Goal: Find specific page/section: Find specific page/section

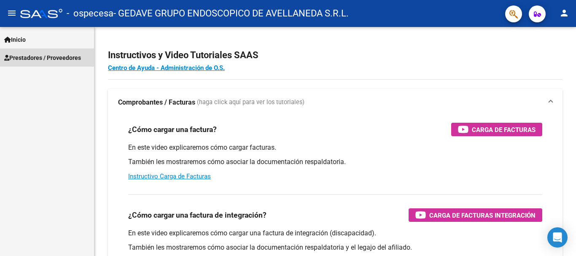
click at [50, 60] on span "Prestadores / Proveedores" at bounding box center [42, 57] width 77 height 9
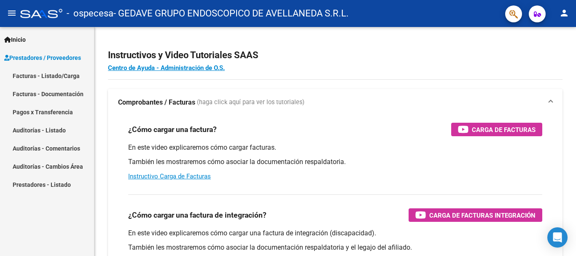
click at [49, 113] on link "Pagos x Transferencia" at bounding box center [47, 112] width 94 height 18
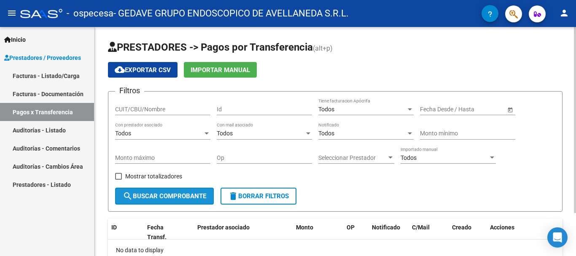
click at [130, 198] on mat-icon "search" at bounding box center [128, 196] width 10 height 10
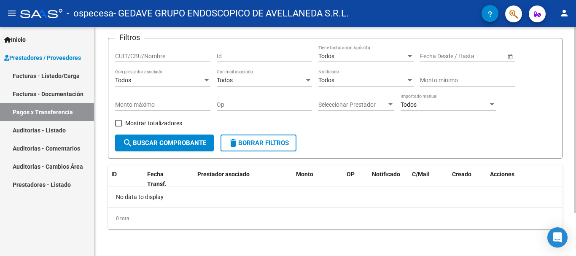
scroll to position [11, 0]
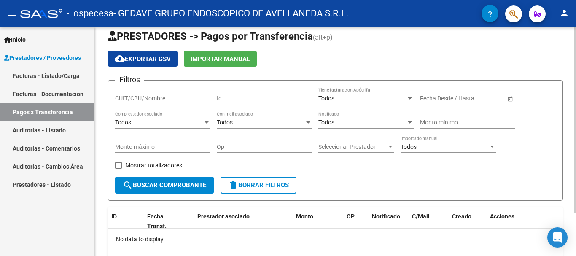
click at [447, 101] on input "text" at bounding box center [435, 98] width 31 height 7
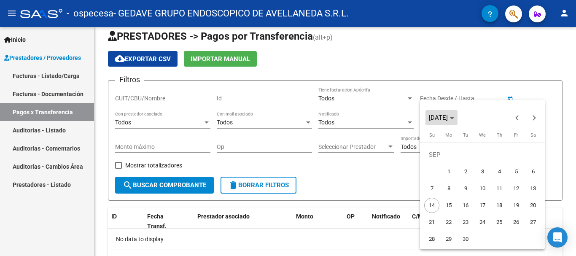
click at [448, 117] on span "[DATE]" at bounding box center [438, 118] width 19 height 8
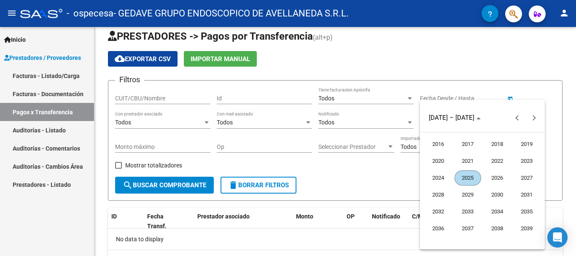
click at [463, 173] on span "2025" at bounding box center [468, 177] width 27 height 15
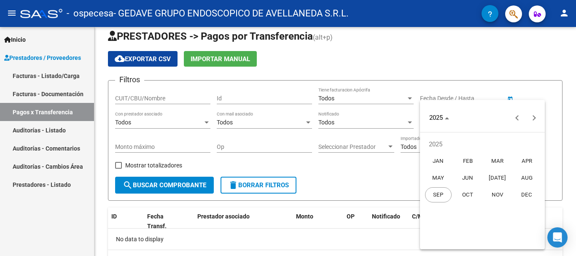
click at [493, 180] on span "[DATE]" at bounding box center [497, 177] width 27 height 15
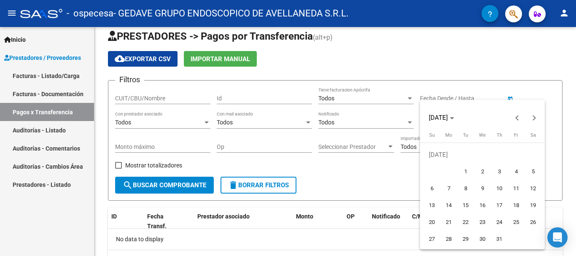
click at [468, 169] on span "1" at bounding box center [465, 171] width 15 height 15
type input "[DATE]"
click at [487, 62] on div at bounding box center [288, 128] width 576 height 256
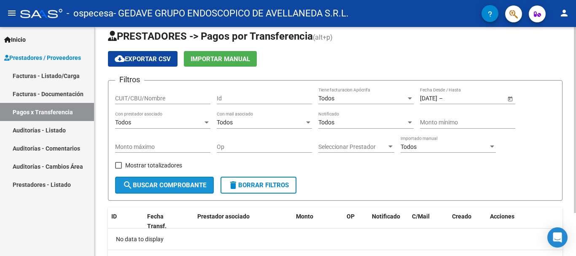
click at [156, 189] on span "search Buscar Comprobante" at bounding box center [165, 185] width 84 height 8
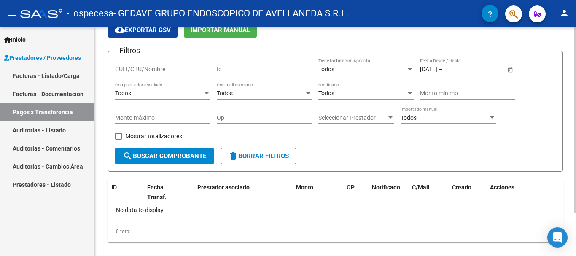
scroll to position [53, 0]
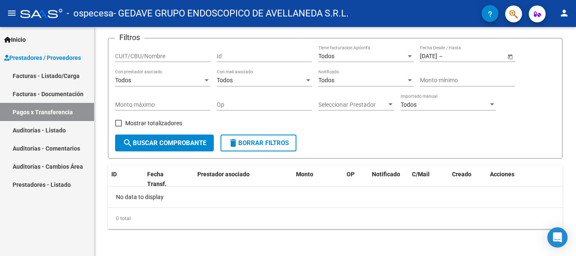
click at [65, 94] on link "Facturas - Documentación" at bounding box center [47, 94] width 94 height 18
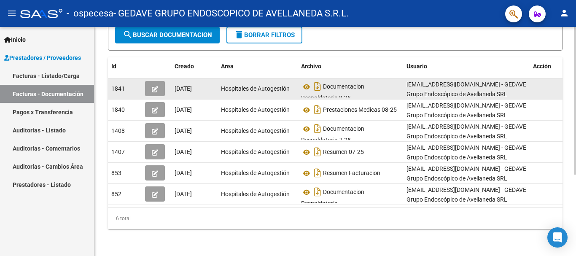
scroll to position [5, 0]
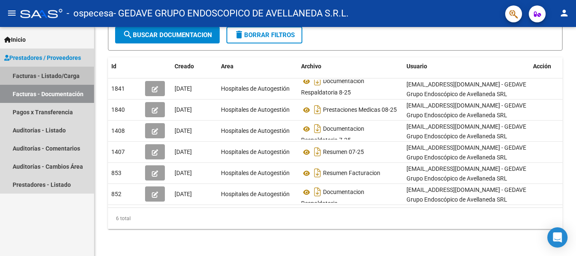
click at [56, 73] on link "Facturas - Listado/Carga" at bounding box center [47, 76] width 94 height 18
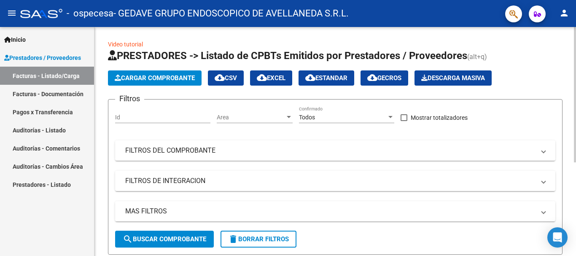
scroll to position [158, 0]
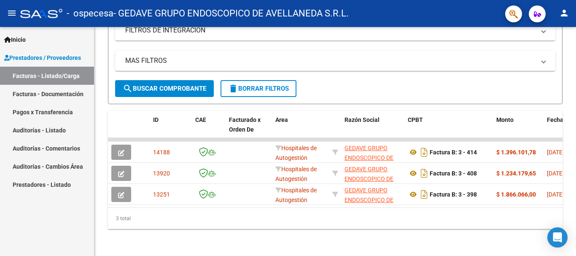
click at [61, 126] on link "Auditorías - Listado" at bounding box center [47, 130] width 94 height 18
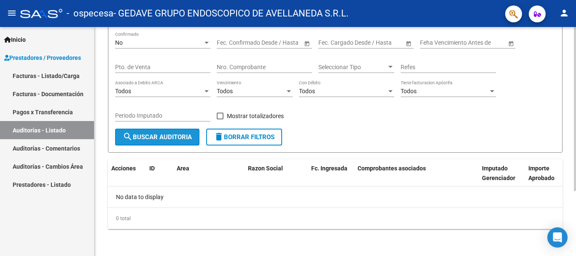
click at [172, 143] on button "search Buscar Auditoria" at bounding box center [157, 137] width 84 height 17
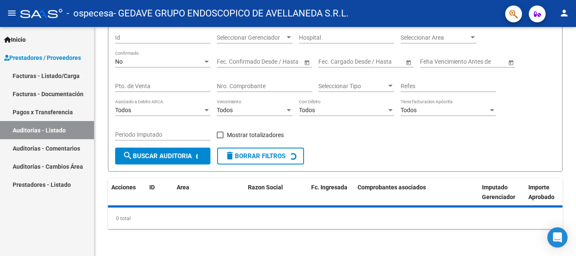
scroll to position [90, 0]
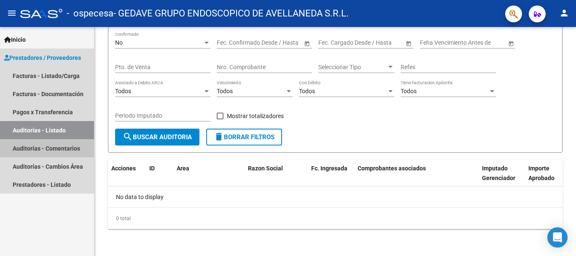
click at [36, 148] on link "Auditorías - Comentarios" at bounding box center [47, 148] width 94 height 18
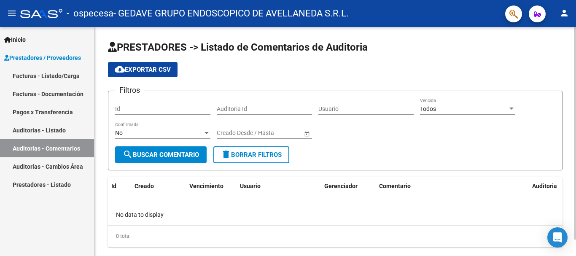
scroll to position [18, 0]
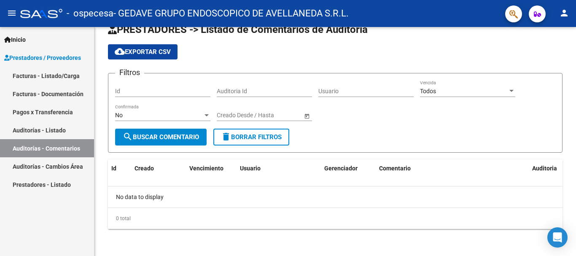
click at [70, 160] on link "Auditorías - Cambios Área" at bounding box center [47, 166] width 94 height 18
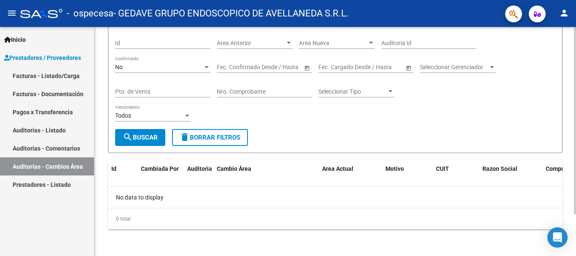
scroll to position [51, 0]
click at [60, 186] on link "Prestadores - Listado" at bounding box center [47, 184] width 94 height 18
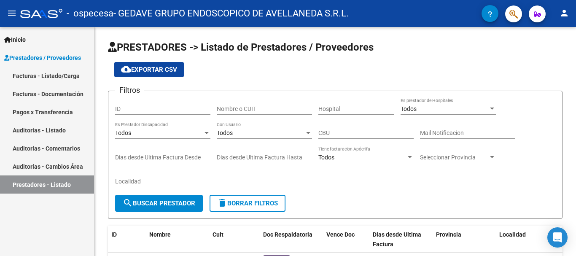
click at [51, 105] on link "Pagos x Transferencia" at bounding box center [47, 112] width 94 height 18
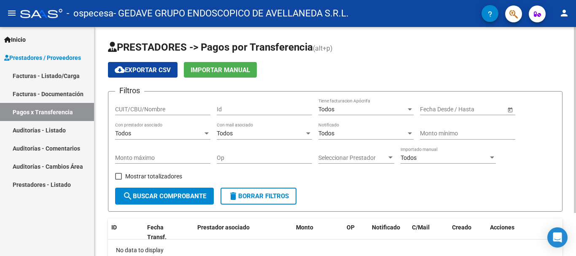
click at [186, 111] on input "CUIT/CBU/Nombre" at bounding box center [162, 109] width 95 height 7
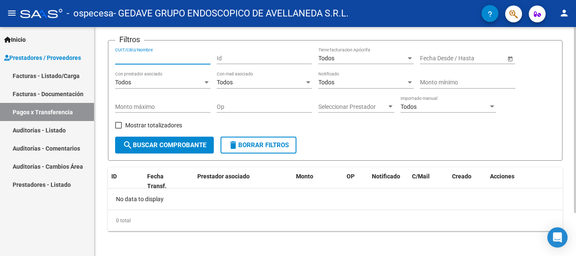
scroll to position [53, 0]
